Goal: Find specific page/section: Find specific page/section

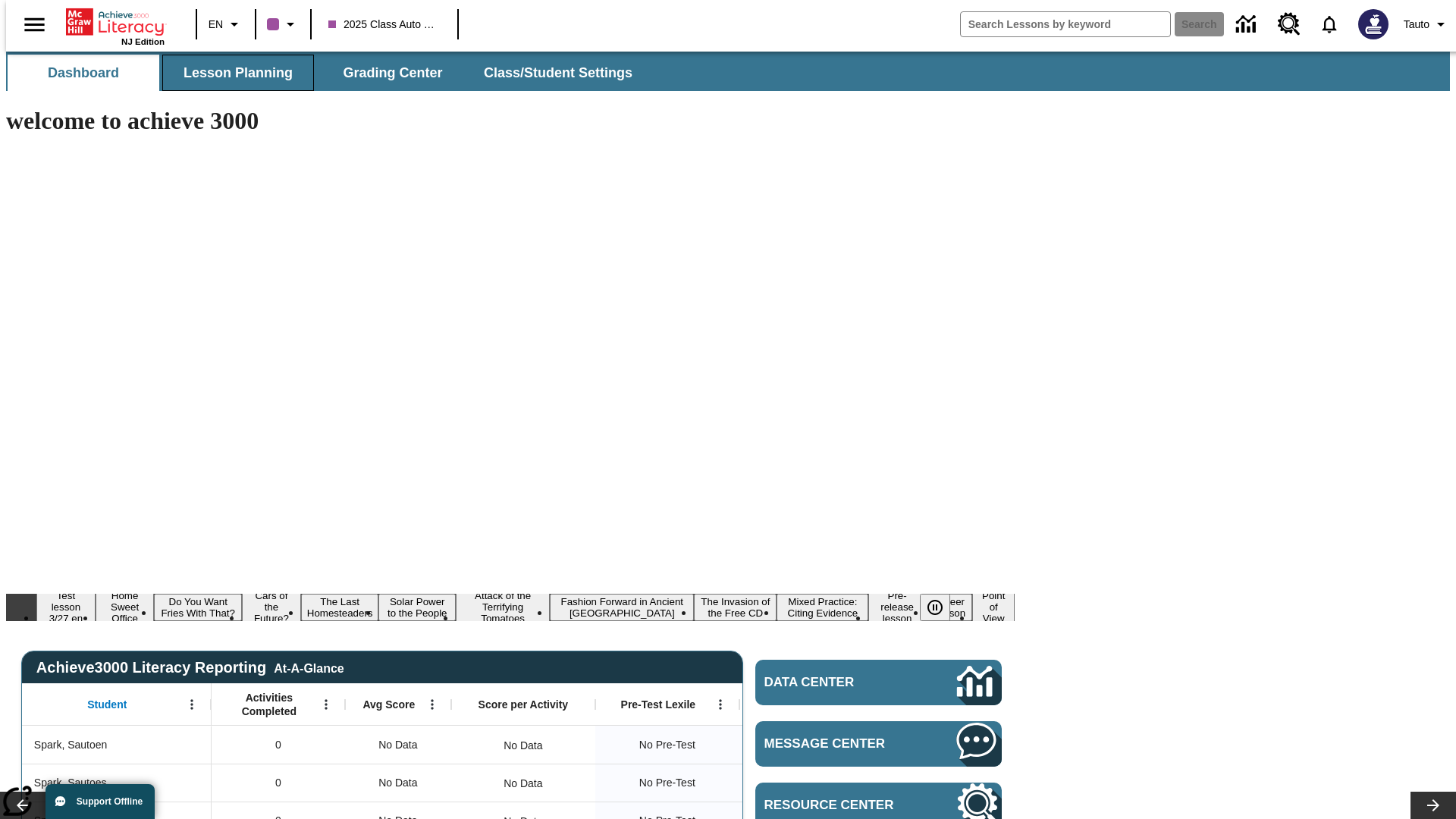
click at [232, 73] on span "Lesson Planning" at bounding box center [238, 73] width 110 height 18
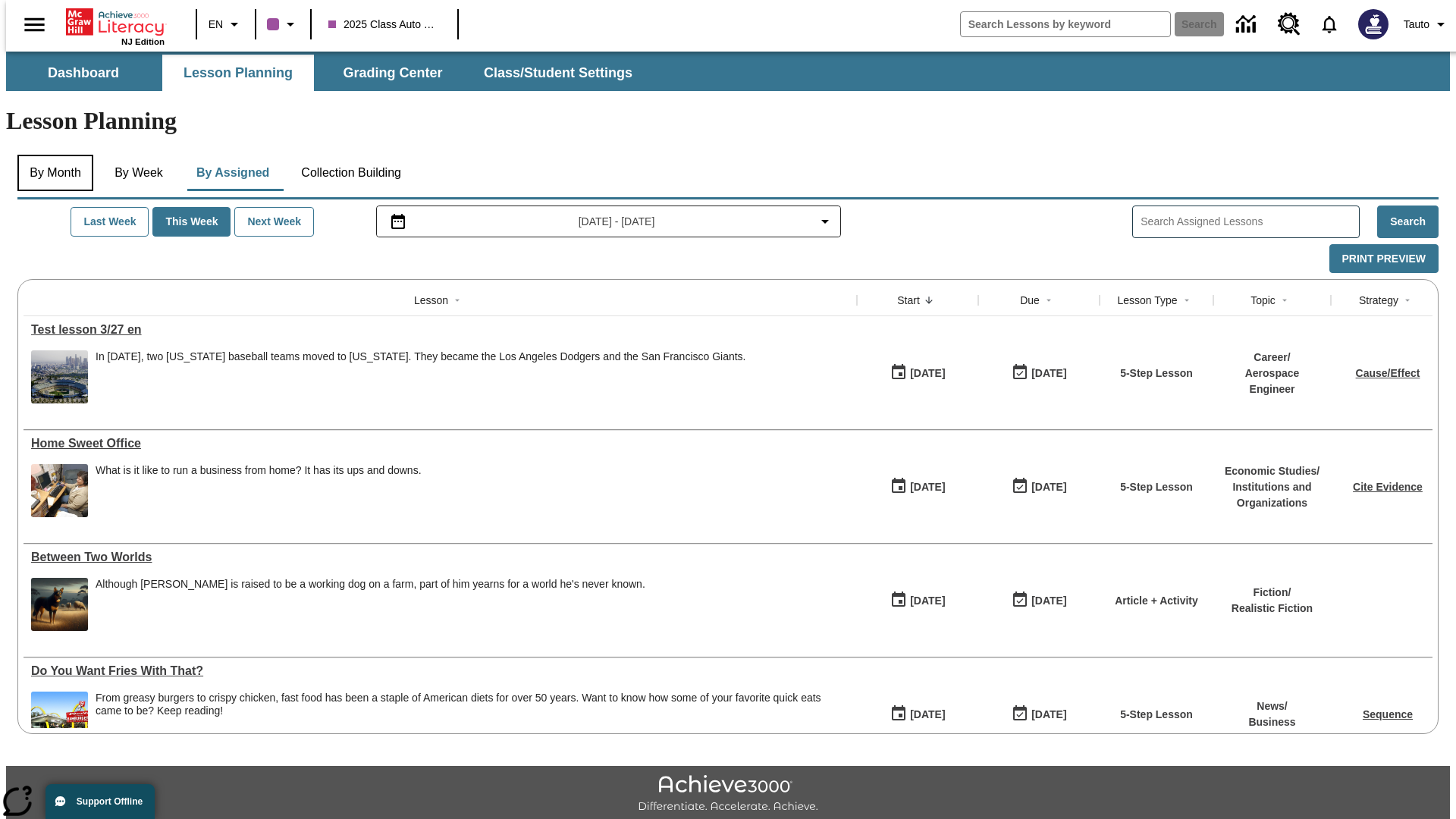
click at [51, 154] on button "By Month" at bounding box center [55, 172] width 76 height 37
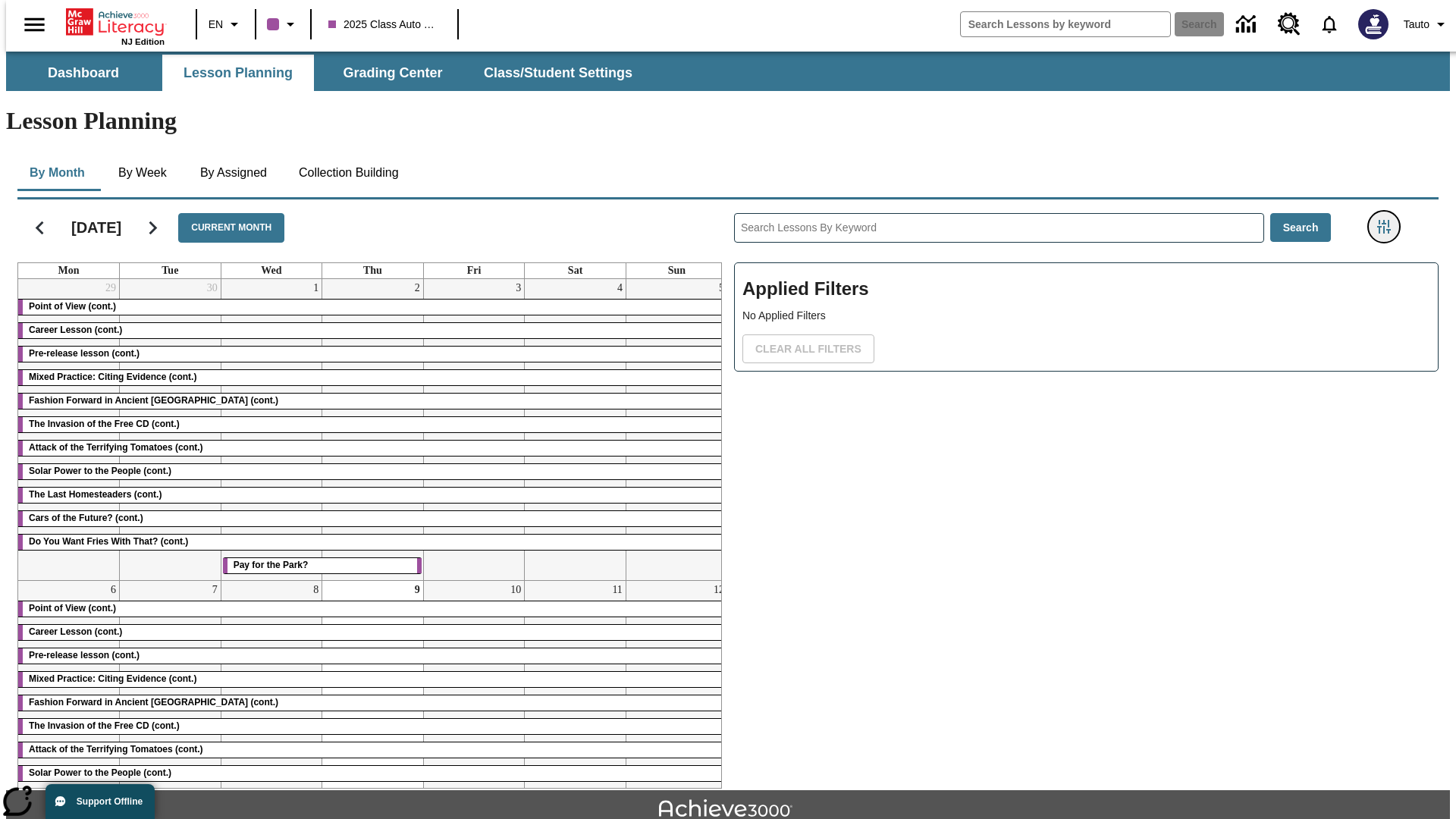
click at [1389, 220] on icon "Filters Side menu" at bounding box center [1384, 227] width 14 height 14
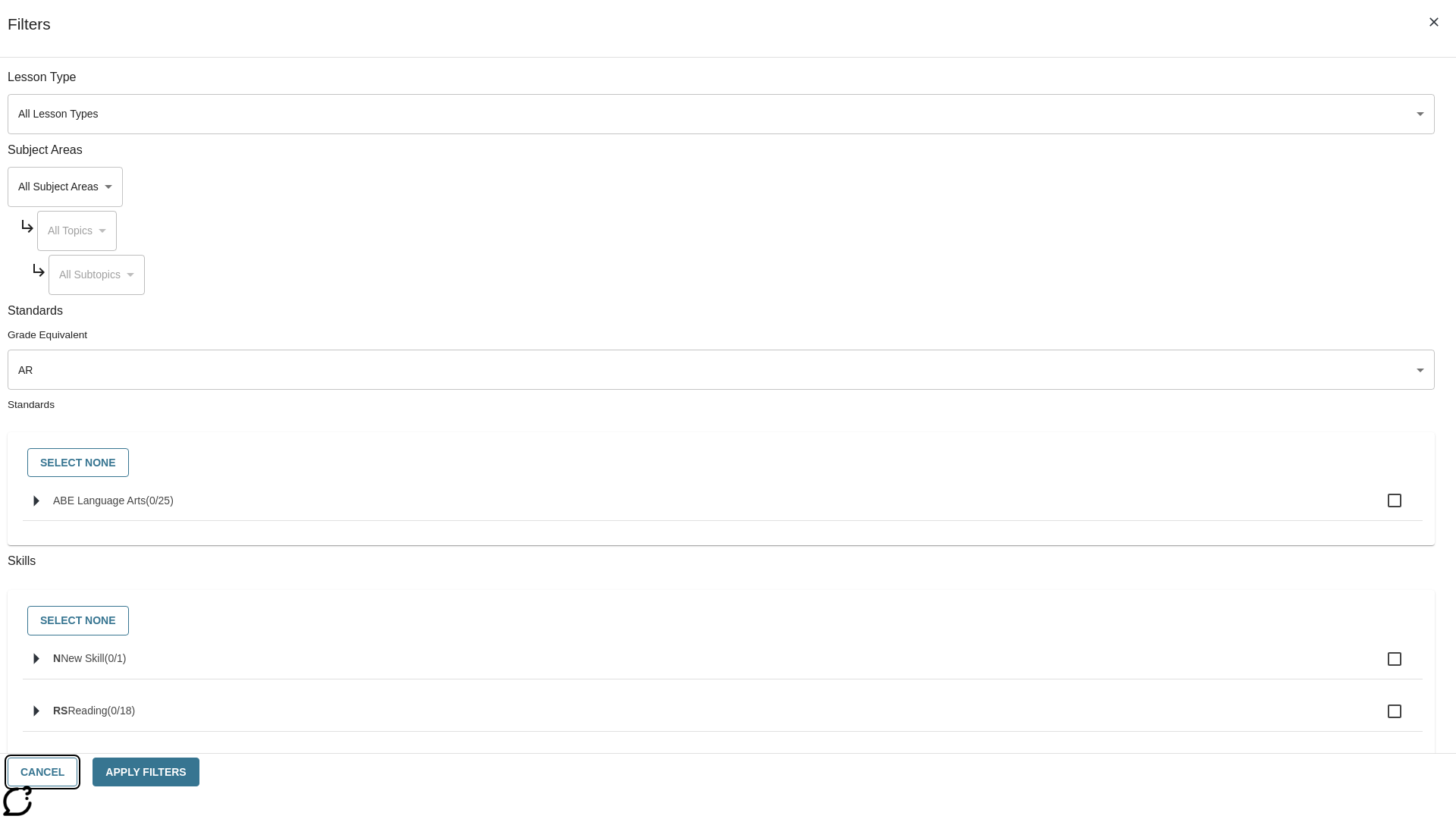
click at [78, 771] on button "Cancel" at bounding box center [42, 772] width 70 height 30
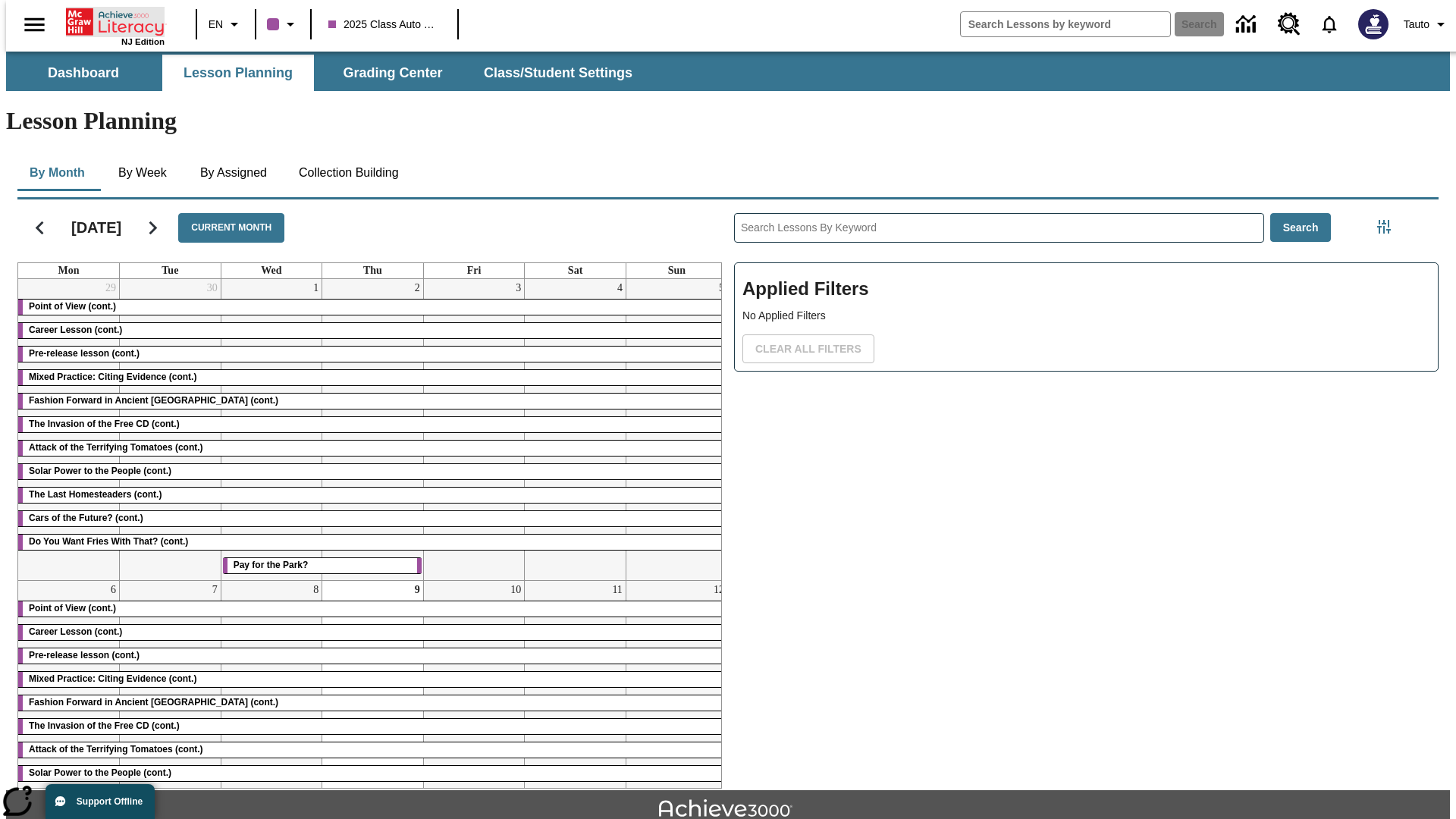
click at [110, 21] on icon "Home" at bounding box center [116, 22] width 101 height 30
